Goal: Task Accomplishment & Management: Manage account settings

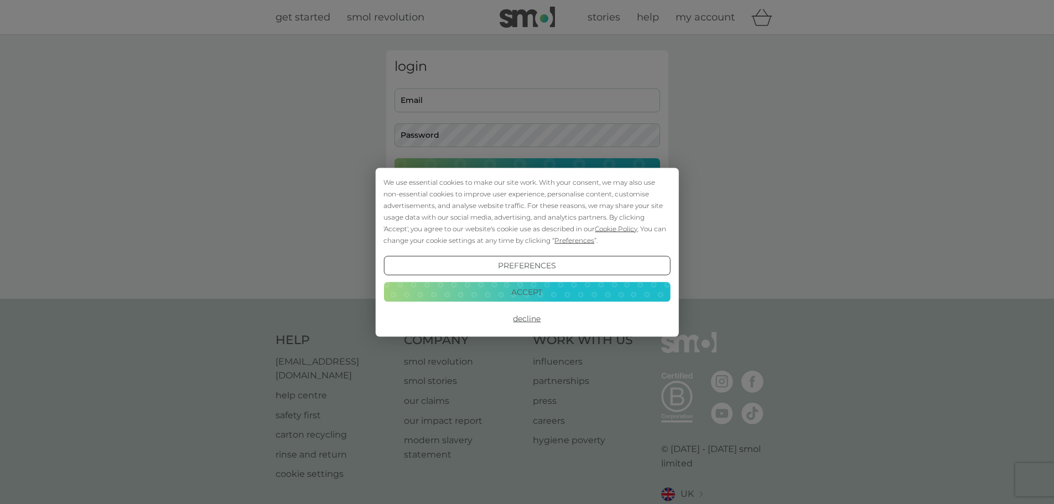
type input "ailanlee8@googlemail.com"
click at [529, 316] on button "Decline" at bounding box center [526, 319] width 287 height 20
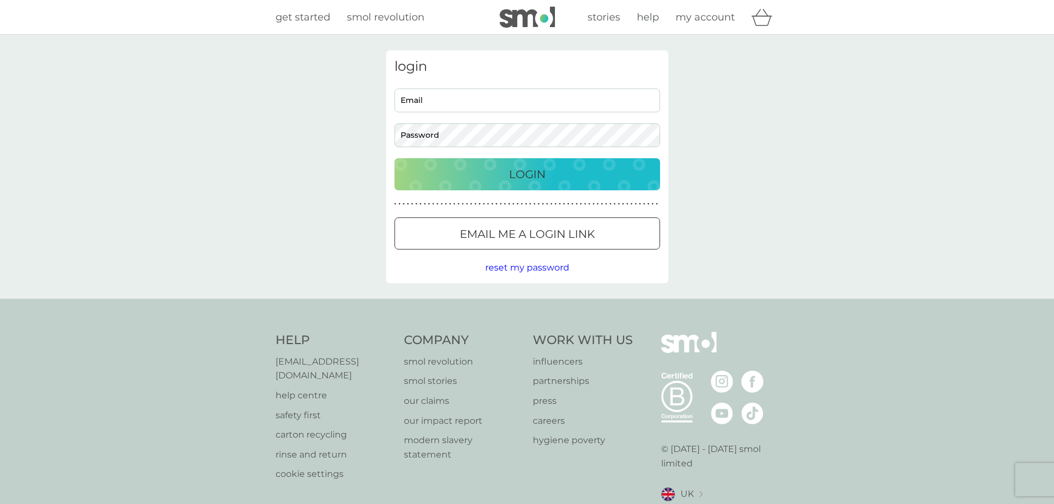
type input "[EMAIL_ADDRESS][DOMAIN_NAME]"
click at [564, 174] on div "Login" at bounding box center [526, 174] width 243 height 18
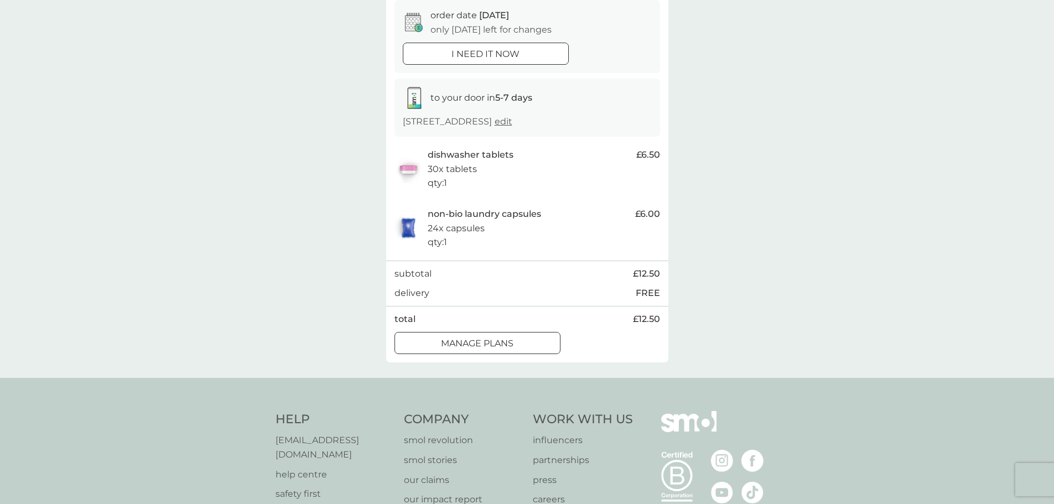
scroll to position [166, 0]
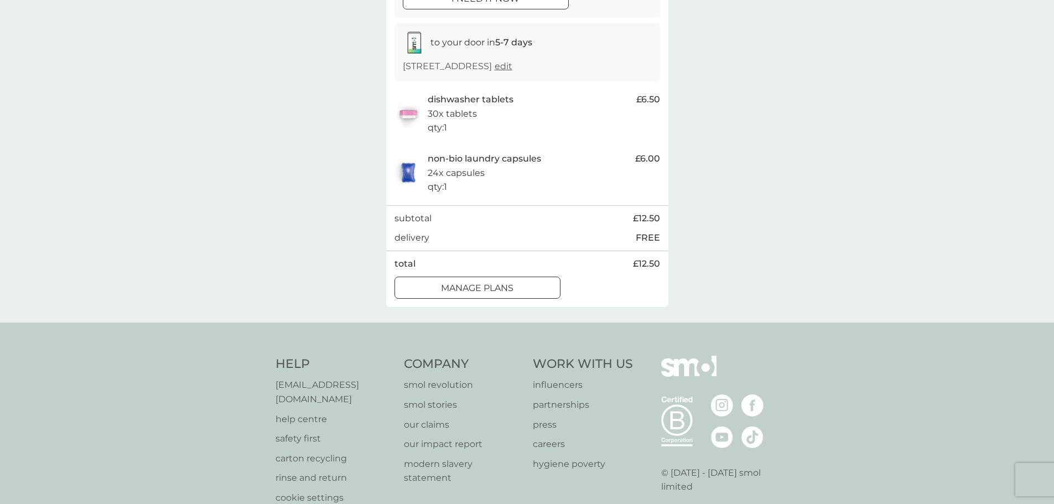
click at [529, 283] on div "manage plans" at bounding box center [477, 288] width 165 height 14
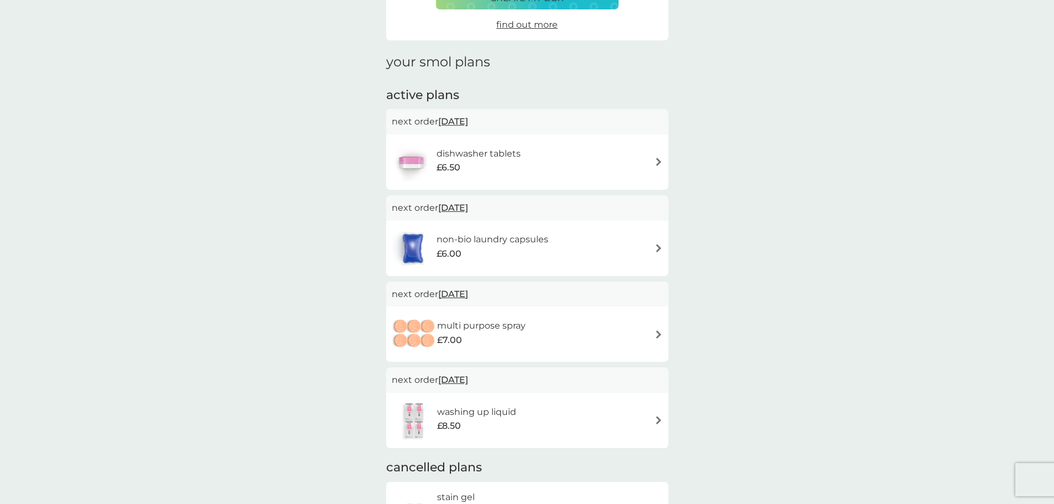
scroll to position [166, 0]
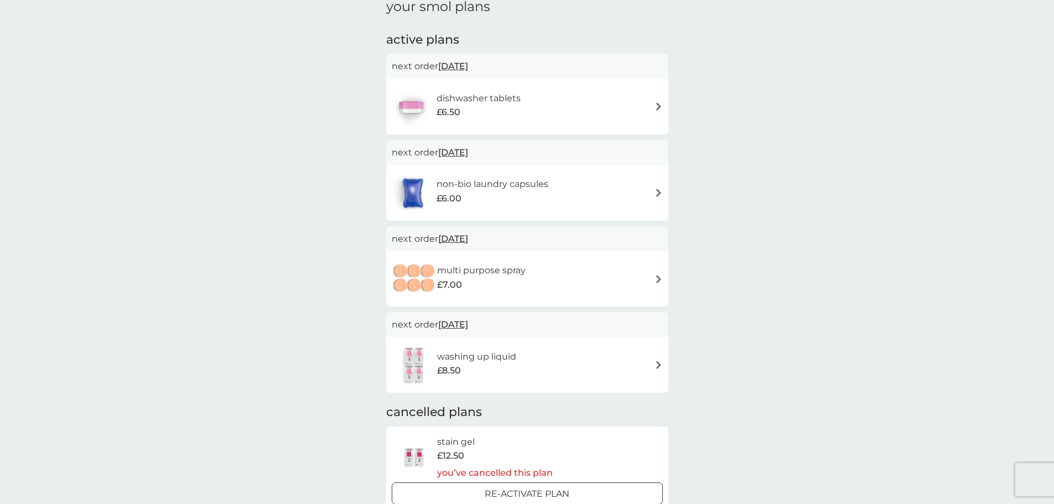
click at [448, 243] on span "[DATE]" at bounding box center [453, 239] width 30 height 22
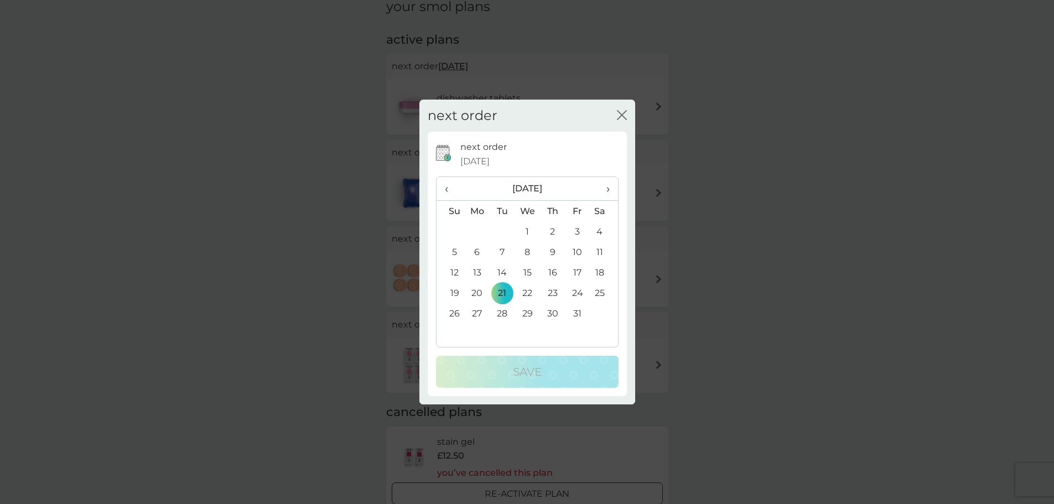
click at [448, 186] on span "‹" at bounding box center [451, 188] width 12 height 23
click at [506, 247] on td "9" at bounding box center [502, 252] width 25 height 20
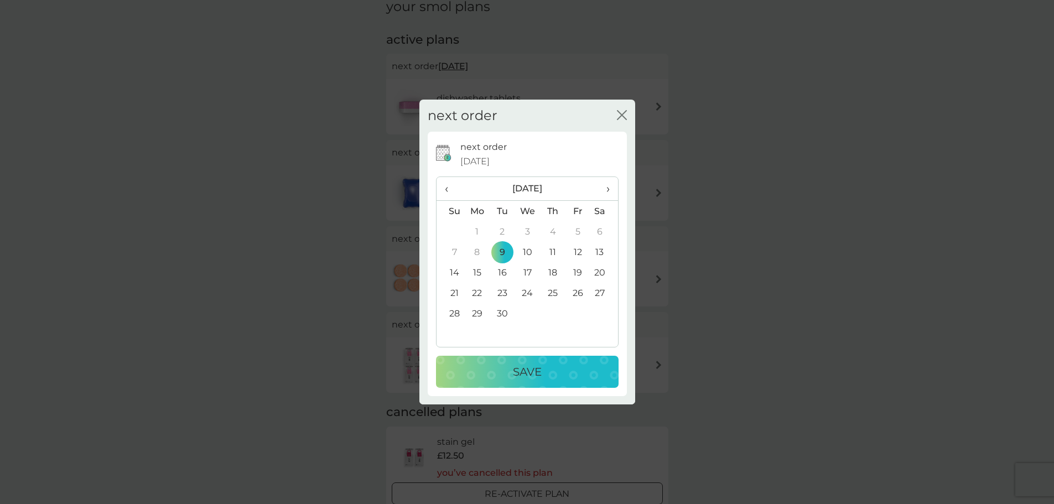
click at [507, 372] on div "Save" at bounding box center [527, 372] width 160 height 18
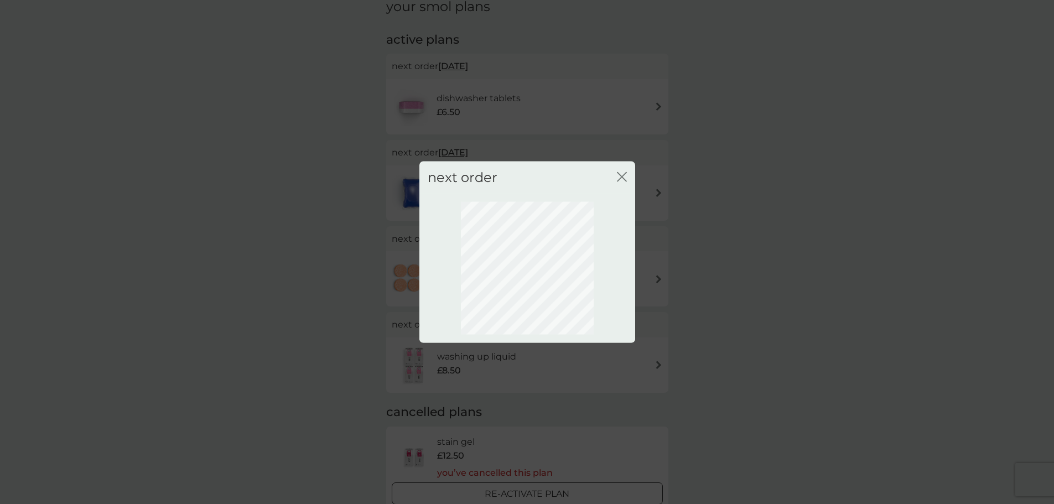
scroll to position [0, 0]
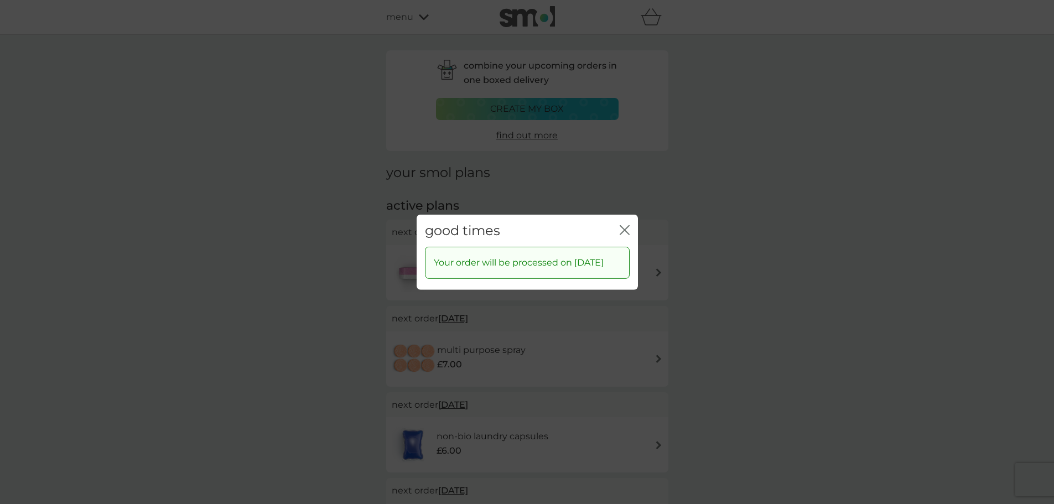
click at [618, 222] on div "good times close" at bounding box center [527, 230] width 221 height 33
click at [623, 225] on icon "close" at bounding box center [622, 229] width 4 height 9
